Goal: Task Accomplishment & Management: Manage account settings

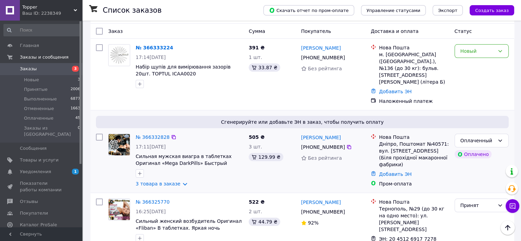
scroll to position [69, 0]
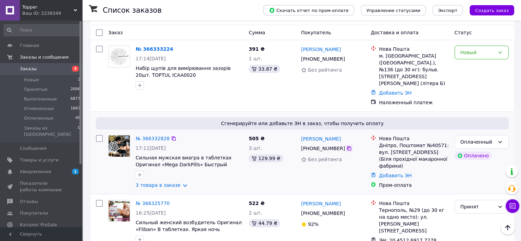
click at [347, 146] on icon at bounding box center [349, 148] width 4 height 4
drag, startPoint x: 351, startPoint y: 122, endPoint x: 301, endPoint y: 119, distance: 50.1
click at [301, 134] on div "[PERSON_NAME]" at bounding box center [334, 138] width 66 height 9
copy link "[PERSON_NAME]"
drag, startPoint x: 379, startPoint y: 125, endPoint x: 395, endPoint y: 124, distance: 15.4
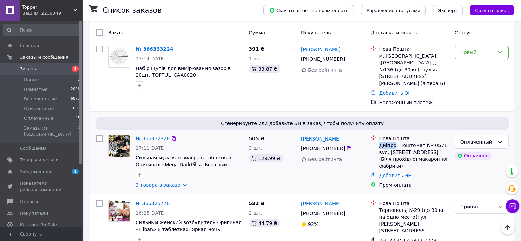
click at [395, 142] on div "Дніпро, Поштомат №40571: вул. [STREET_ADDRESS] (Біля прохідної макаронної фабри…" at bounding box center [414, 155] width 70 height 27
copy div "Дніпро"
click at [391, 173] on link "Добавить ЭН" at bounding box center [395, 175] width 33 height 5
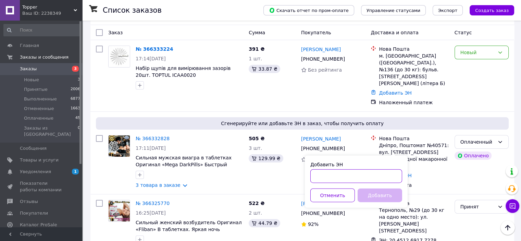
click at [384, 170] on input "Добавить ЭН" at bounding box center [356, 176] width 92 height 14
paste input "20451269197326"
type input "20451269197326"
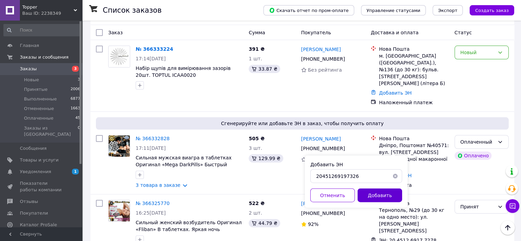
click at [385, 191] on button "Добавить" at bounding box center [380, 195] width 45 height 14
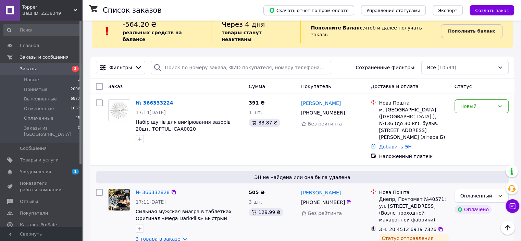
scroll to position [0, 0]
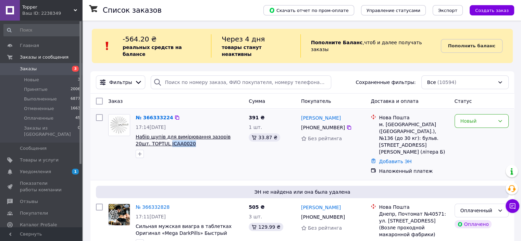
drag, startPoint x: 184, startPoint y: 136, endPoint x: 153, endPoint y: 137, distance: 30.5
click at [153, 137] on span "Набір щупів для вимірювання зазорів 20шт. TOPTUL ICAA0020" at bounding box center [190, 140] width 108 height 14
copy span "ICAA0020"
click at [180, 148] on div at bounding box center [189, 153] width 110 height 11
drag, startPoint x: 181, startPoint y: 136, endPoint x: 135, endPoint y: 129, distance: 46.4
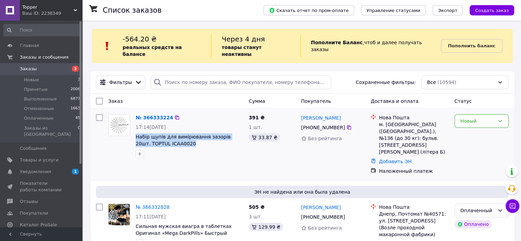
click at [135, 129] on div "№ 366333224 17:14[DATE] Набір щупів для вимірювання зазорів 20шт. TOPTUL ICAA00…" at bounding box center [189, 135] width 113 height 49
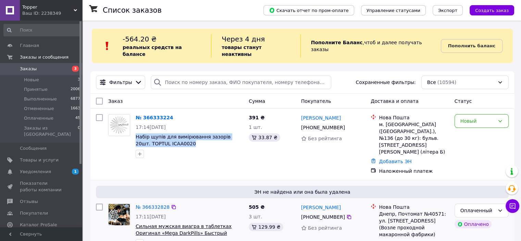
copy span "Набір щупів для вимірювання зазорів 20шт. TOPTUL ICAA0020"
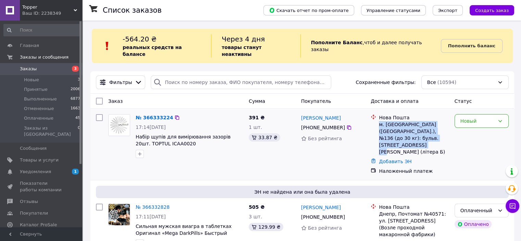
drag, startPoint x: 447, startPoint y: 131, endPoint x: 378, endPoint y: 119, distance: 69.7
click at [378, 119] on div "Нова Пошта м. [GEOGRAPHIC_DATA] ([GEOGRAPHIC_DATA].), №136 (до 30 кг): бульв. […" at bounding box center [414, 134] width 73 height 41
copy div "м. [GEOGRAPHIC_DATA] ([GEOGRAPHIC_DATA].), №136 (до 30 кг): бульв. [STREET_ADDR…"
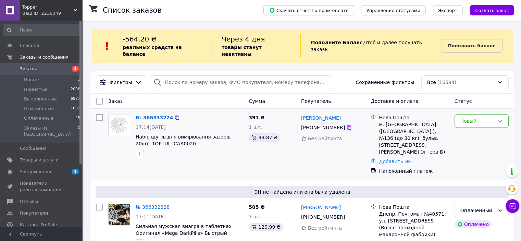
click at [347, 125] on icon at bounding box center [348, 127] width 5 height 5
drag, startPoint x: 348, startPoint y: 113, endPoint x: 301, endPoint y: 112, distance: 47.6
click at [301, 113] on div "[PERSON_NAME]" at bounding box center [334, 117] width 66 height 9
copy link "[PERSON_NAME]"
click at [346, 125] on icon at bounding box center [348, 127] width 5 height 5
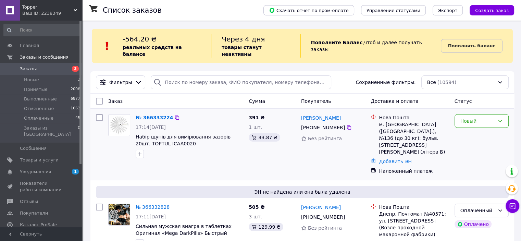
drag, startPoint x: 457, startPoint y: 150, endPoint x: 451, endPoint y: 152, distance: 7.2
click at [457, 150] on div "Новый" at bounding box center [482, 144] width 60 height 66
drag, startPoint x: 176, startPoint y: 135, endPoint x: 135, endPoint y: 132, distance: 41.2
click at [135, 132] on div "№ 366333224 17:14[DATE] Набір щупів для вимірювання зазорів 20шт. TOPTUL ICAA00…" at bounding box center [189, 135] width 113 height 49
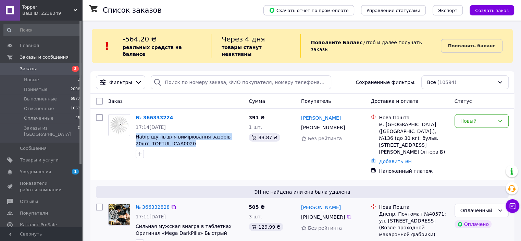
copy span "Набір щупів для вимірювання зазорів 20шт. TOPTUL ICAA0020"
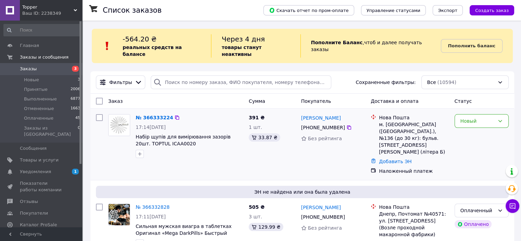
click at [439, 157] on div "Добавить ЭН" at bounding box center [414, 162] width 73 height 10
click at [475, 117] on div "Новый" at bounding box center [478, 121] width 34 height 8
click at [476, 125] on li "Принят" at bounding box center [481, 129] width 53 height 12
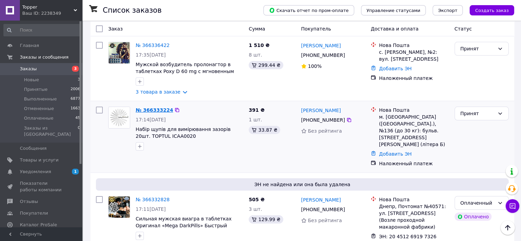
scroll to position [69, 0]
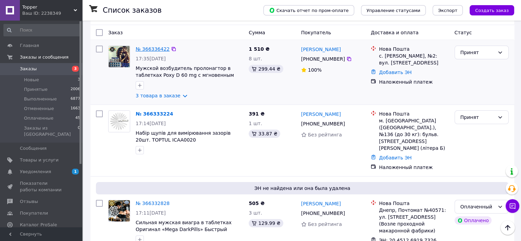
click at [147, 46] on link "№ 366336422" at bounding box center [153, 48] width 34 height 5
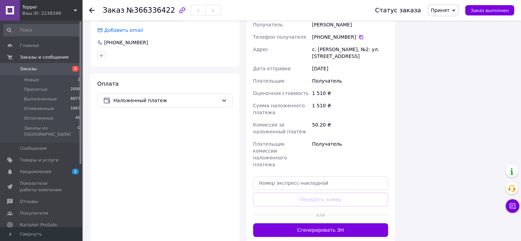
scroll to position [351, 0]
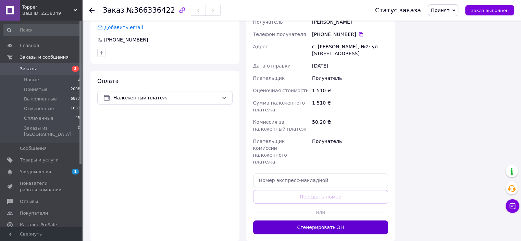
click at [323, 220] on button "Сгенерировать ЭН" at bounding box center [320, 227] width 135 height 14
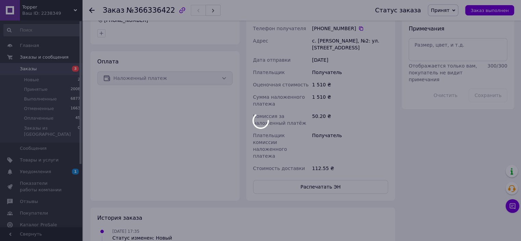
scroll to position [385, 0]
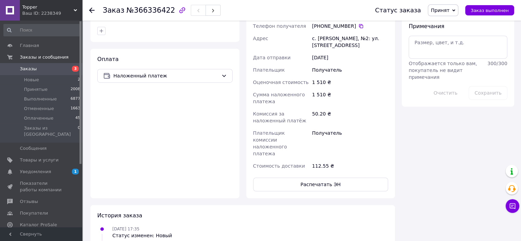
click at [59, 67] on span "Заказы" at bounding box center [42, 69] width 44 height 6
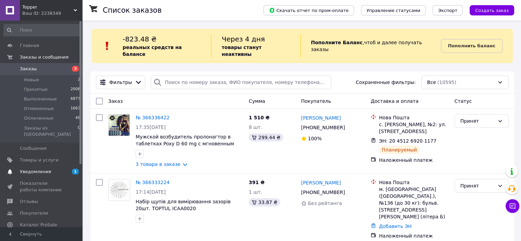
click at [42, 169] on span "Уведомления" at bounding box center [35, 172] width 31 height 6
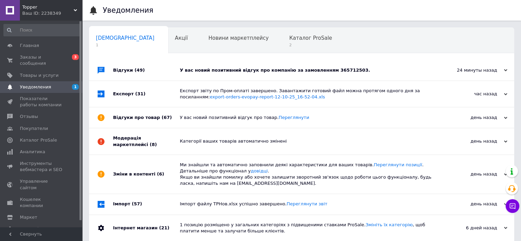
click at [234, 74] on div "У вас новий позитивний відгук про компанію за замовленням 365712503." at bounding box center [309, 70] width 259 height 21
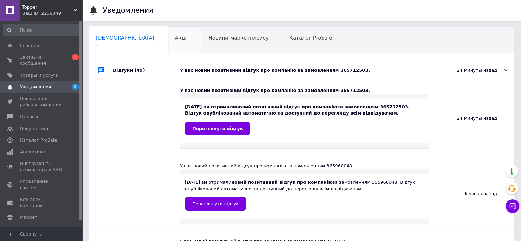
click at [168, 33] on div "Акції 0" at bounding box center [185, 41] width 34 height 26
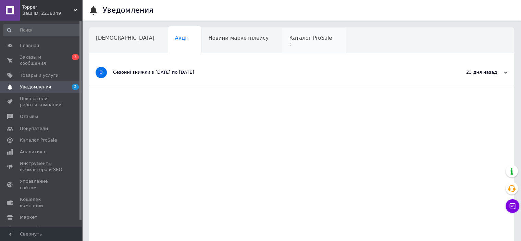
click at [289, 41] on span "Каталог ProSale" at bounding box center [310, 38] width 43 height 6
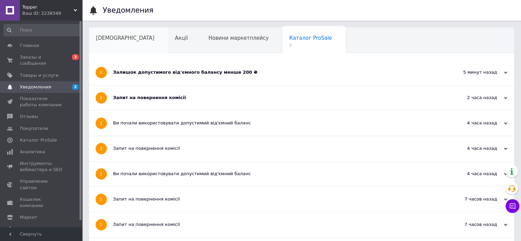
click at [106, 37] on span "[DEMOGRAPHIC_DATA]" at bounding box center [125, 38] width 59 height 6
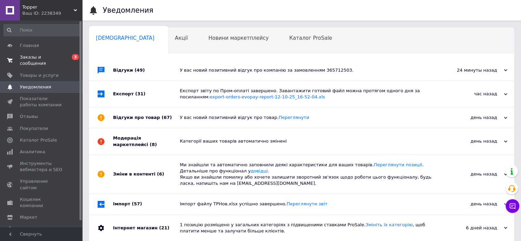
click at [30, 54] on link "Заказы и сообщения 0 3" at bounding box center [42, 60] width 84 height 18
